Goal: Information Seeking & Learning: Learn about a topic

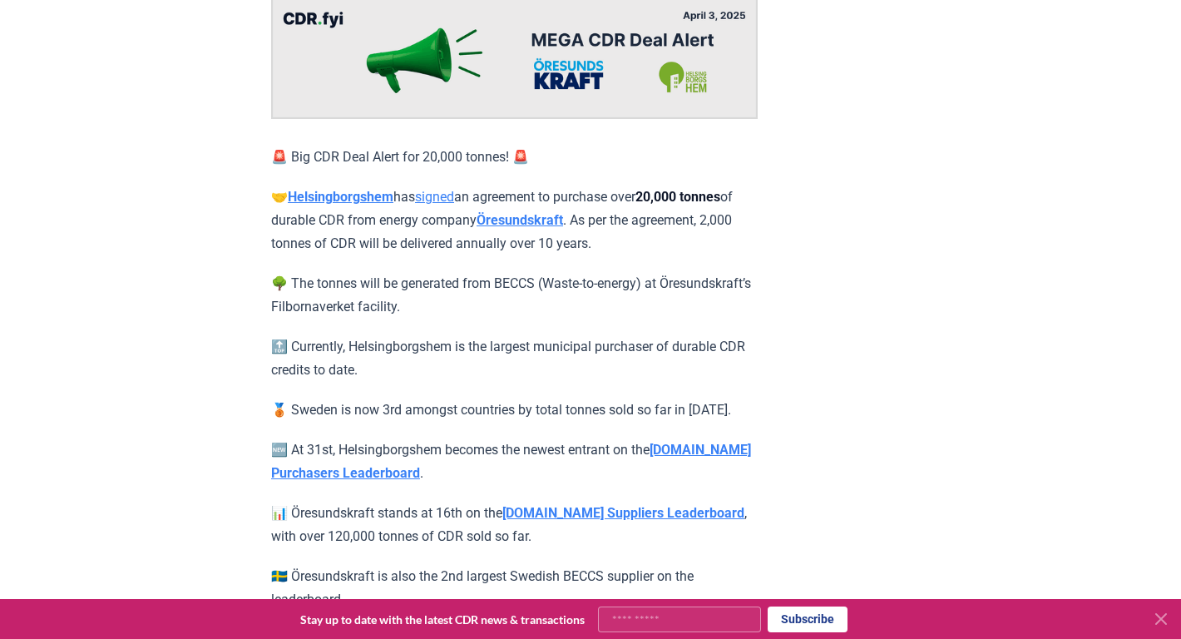
scroll to position [218, 0]
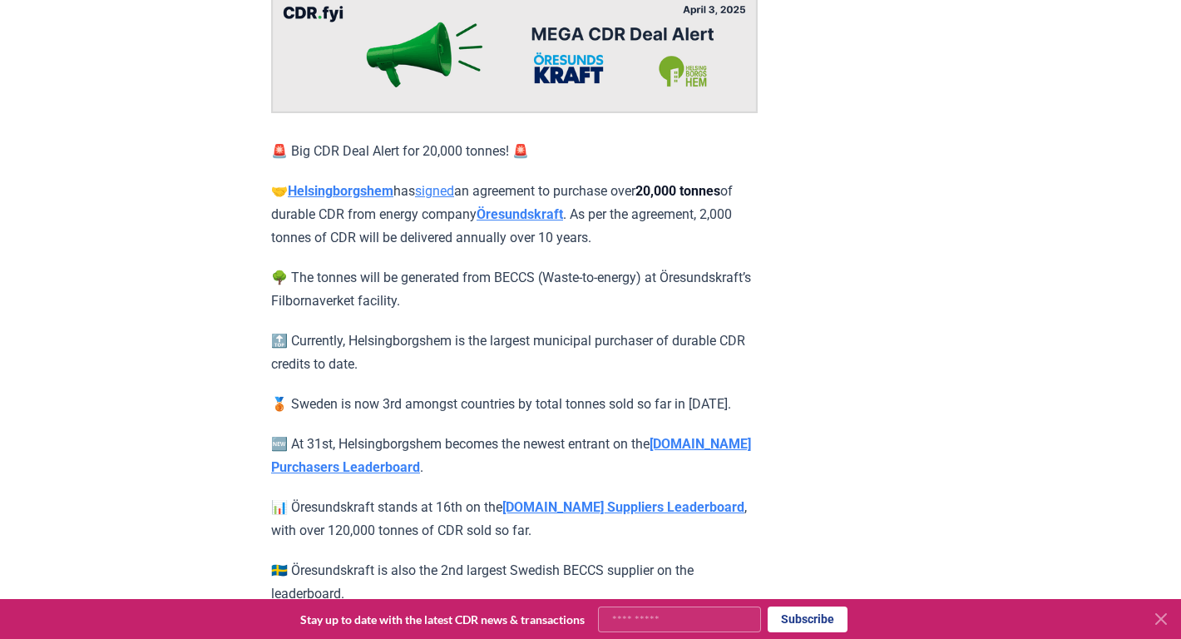
click at [304, 313] on p "🌳 The tonnes will be generated from BECCS (Waste-to-energy) at Öresundskraft’s …" at bounding box center [514, 289] width 487 height 47
copy p "ilbornaverket"
click at [452, 376] on p "🔝 Currently, Helsingborgshem is the largest municipal purchaser of durable CDR …" at bounding box center [514, 352] width 487 height 47
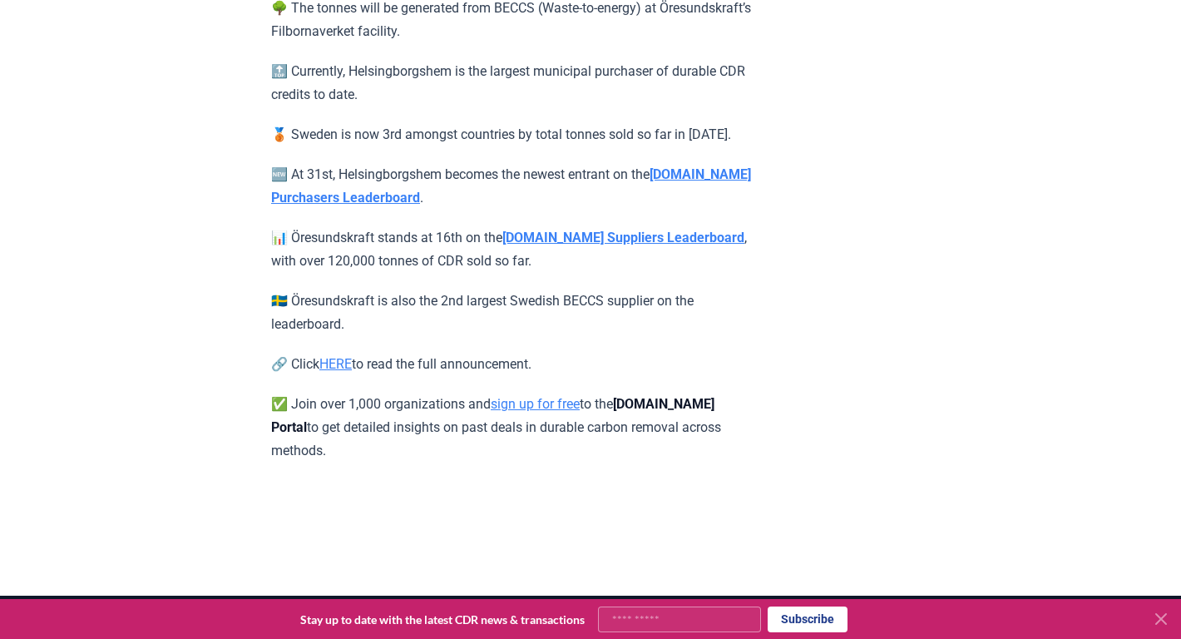
scroll to position [490, 0]
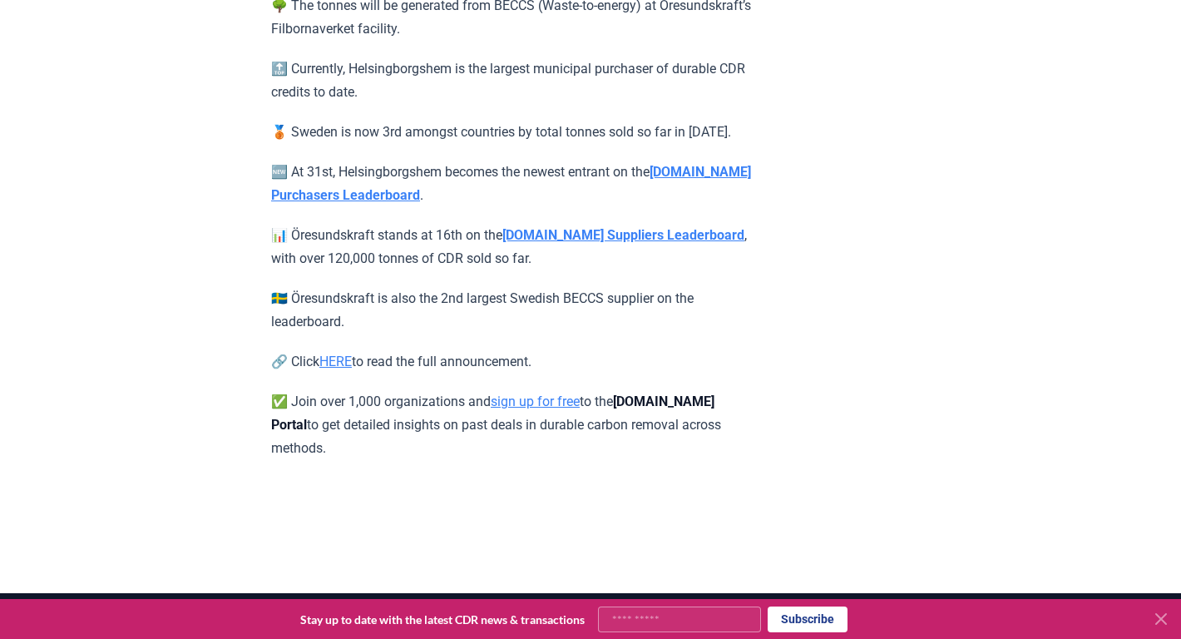
click at [339, 354] on link "HERE" at bounding box center [335, 362] width 32 height 16
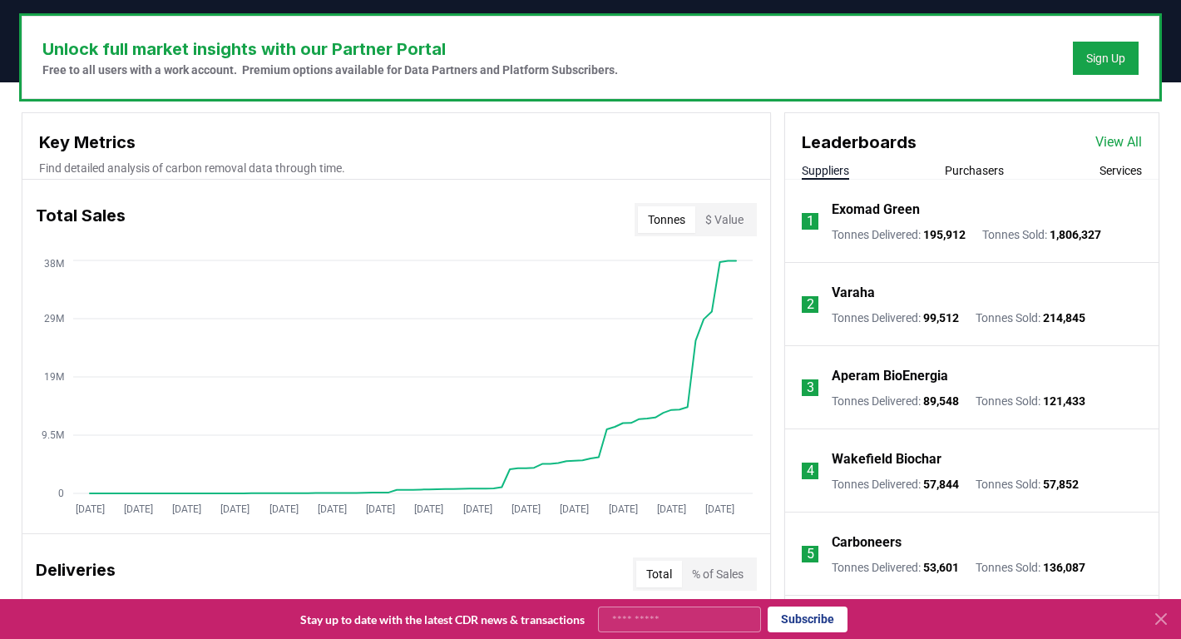
scroll to position [494, 0]
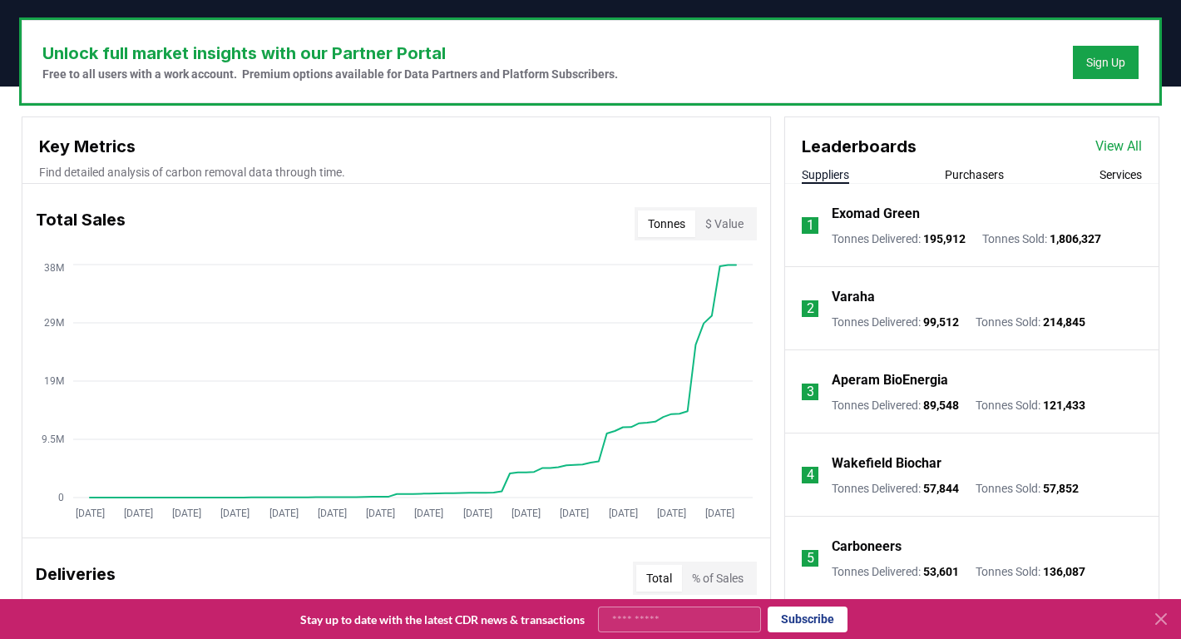
click at [1104, 151] on link "View All" at bounding box center [1119, 146] width 47 height 20
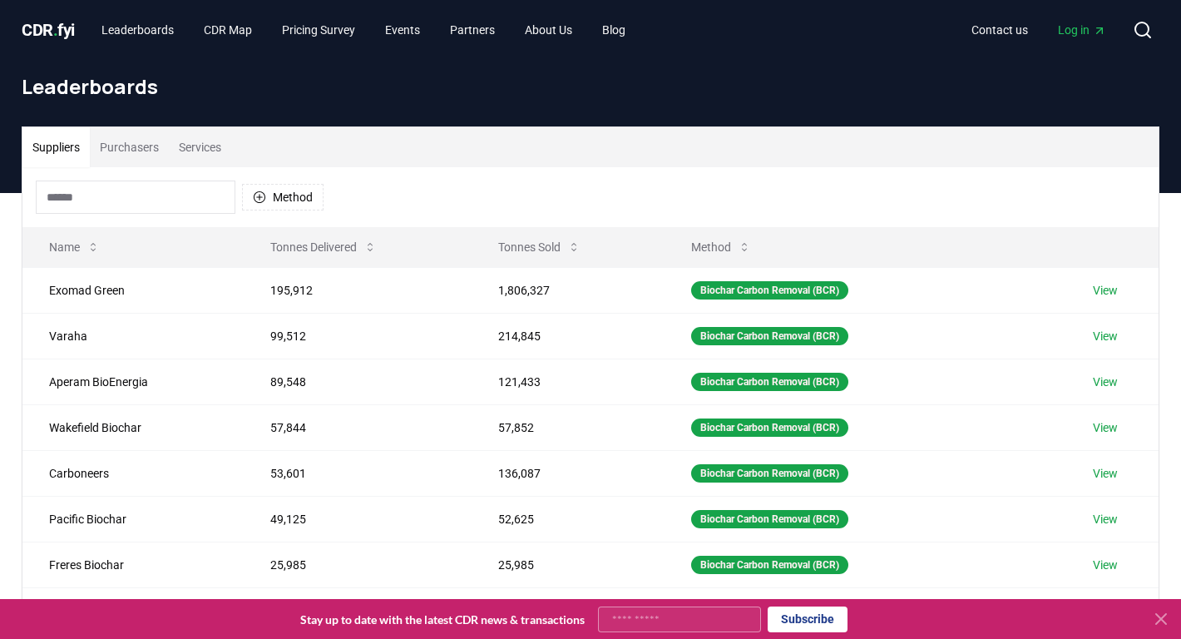
click at [181, 200] on input at bounding box center [136, 197] width 200 height 33
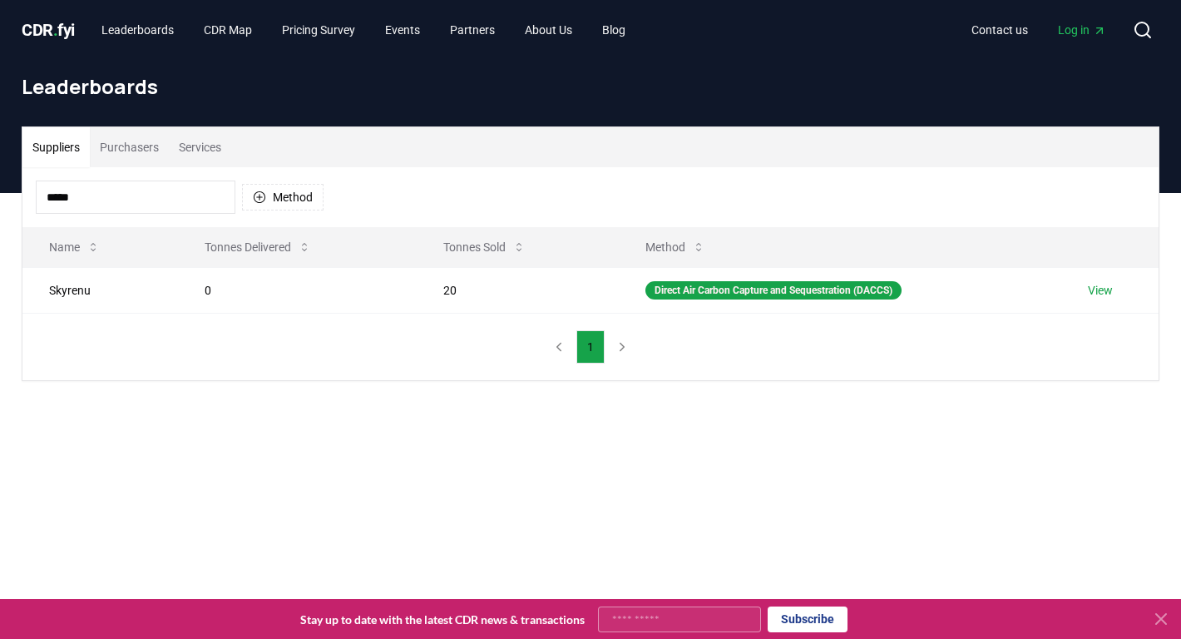
type input "*****"
click at [1107, 294] on link "View" at bounding box center [1100, 290] width 25 height 17
